Goal: Check status: Check status

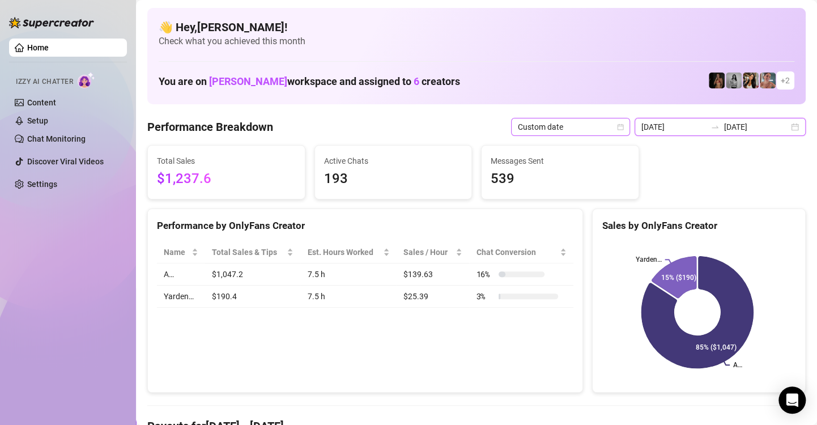
click at [616, 129] on span "Custom date" at bounding box center [570, 126] width 105 height 17
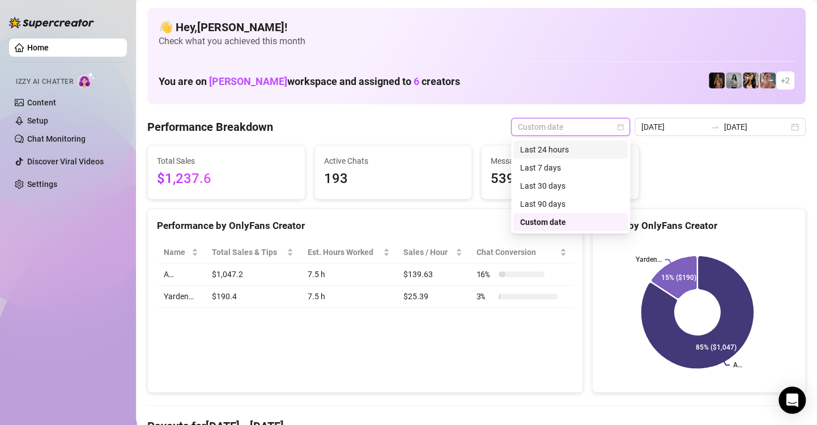
click at [605, 151] on div "Last 24 hours" at bounding box center [570, 149] width 101 height 12
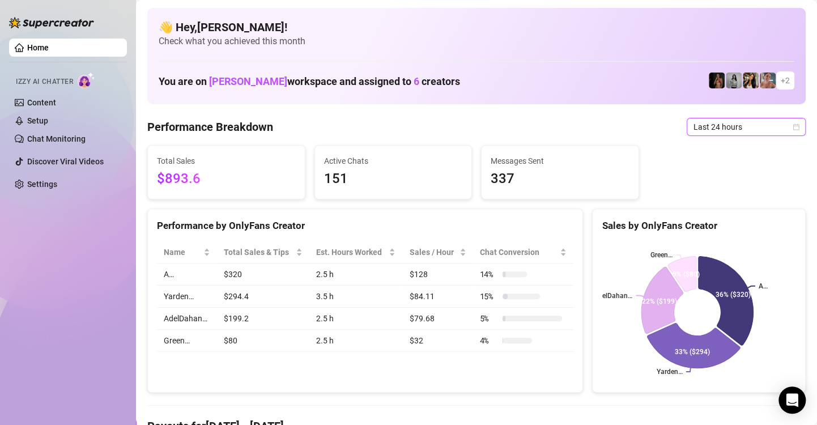
click at [793, 130] on icon "calendar" at bounding box center [796, 127] width 7 height 7
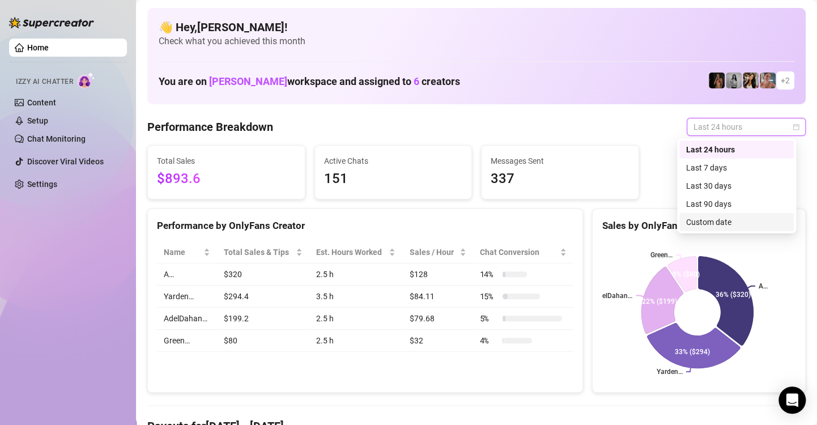
click at [756, 222] on div "Custom date" at bounding box center [736, 222] width 101 height 12
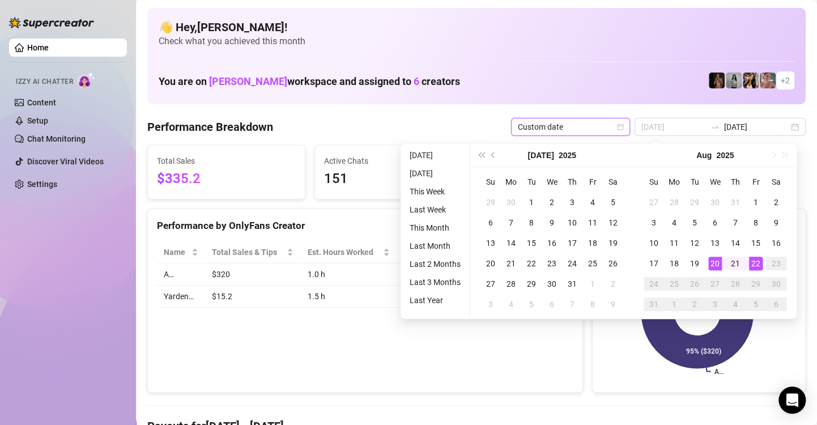
type input "[DATE]"
click at [715, 266] on div "20" at bounding box center [715, 264] width 14 height 14
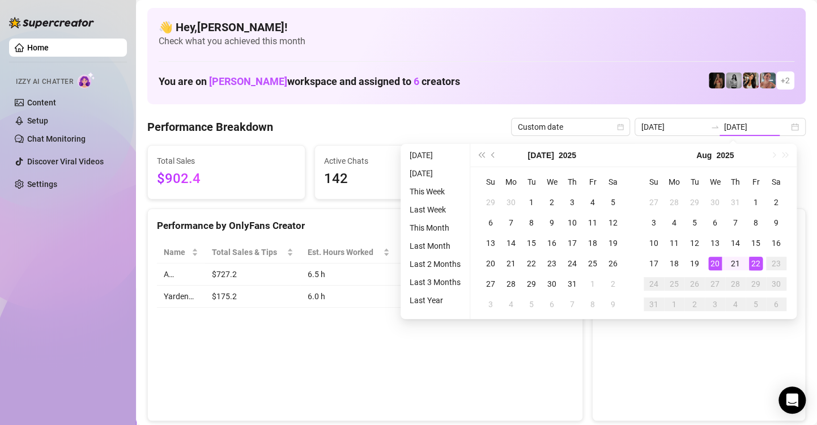
type input "[DATE]"
